Goal: Task Accomplishment & Management: Manage account settings

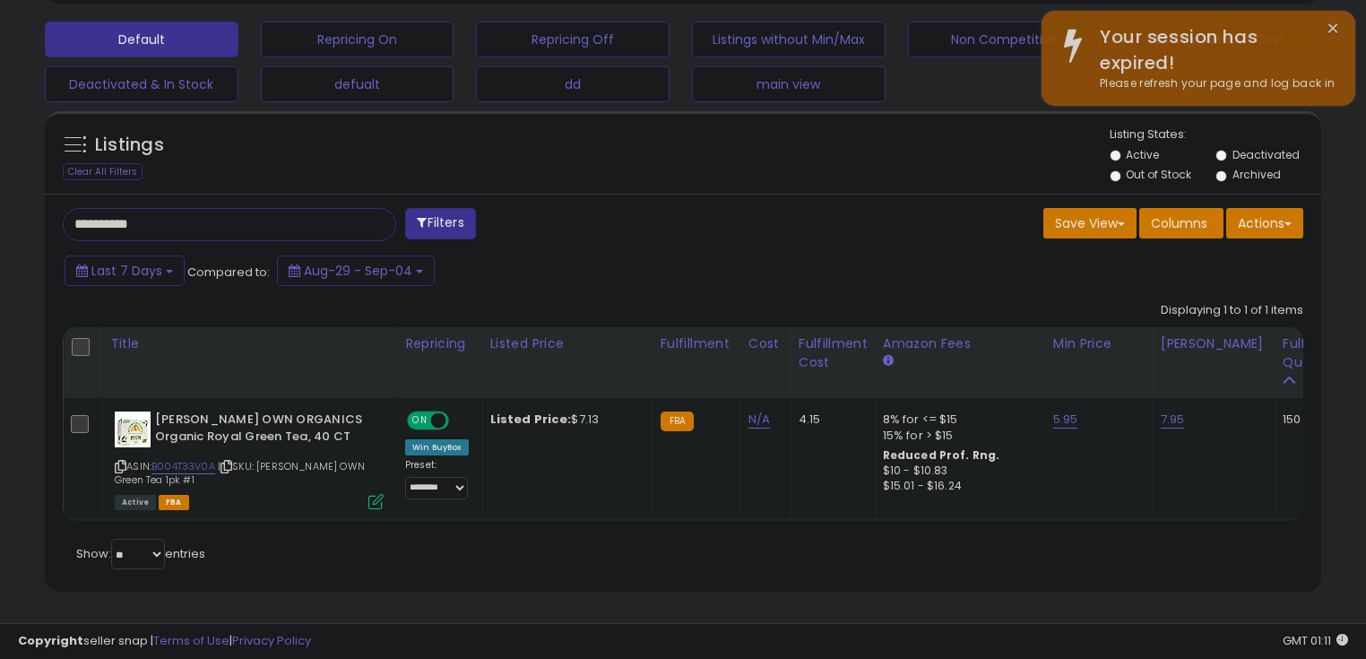
scroll to position [0, 46]
